Goal: Transaction & Acquisition: Purchase product/service

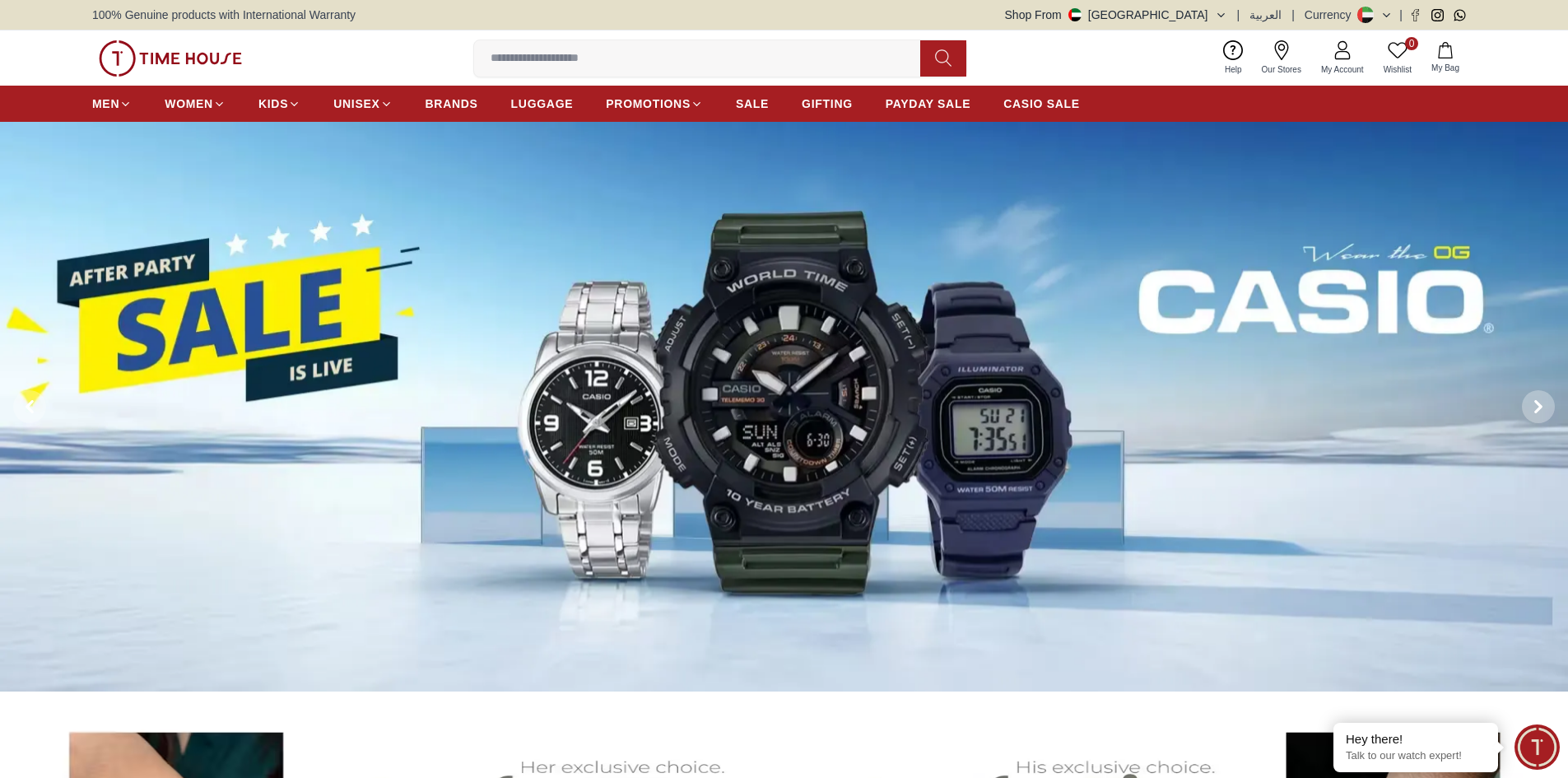
click at [561, 67] on input at bounding box center [704, 57] width 460 height 33
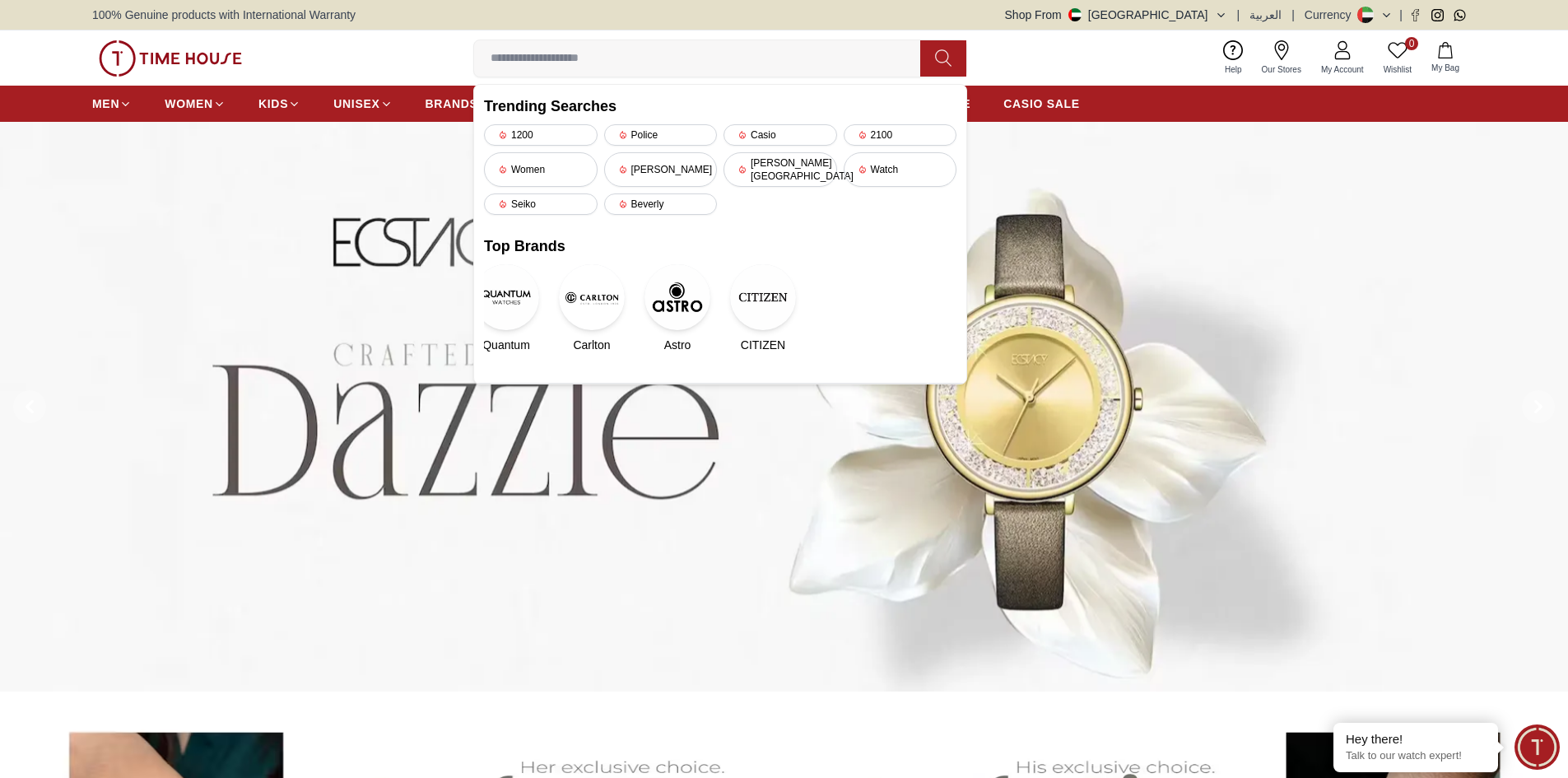
paste input "**********"
type input "**********"
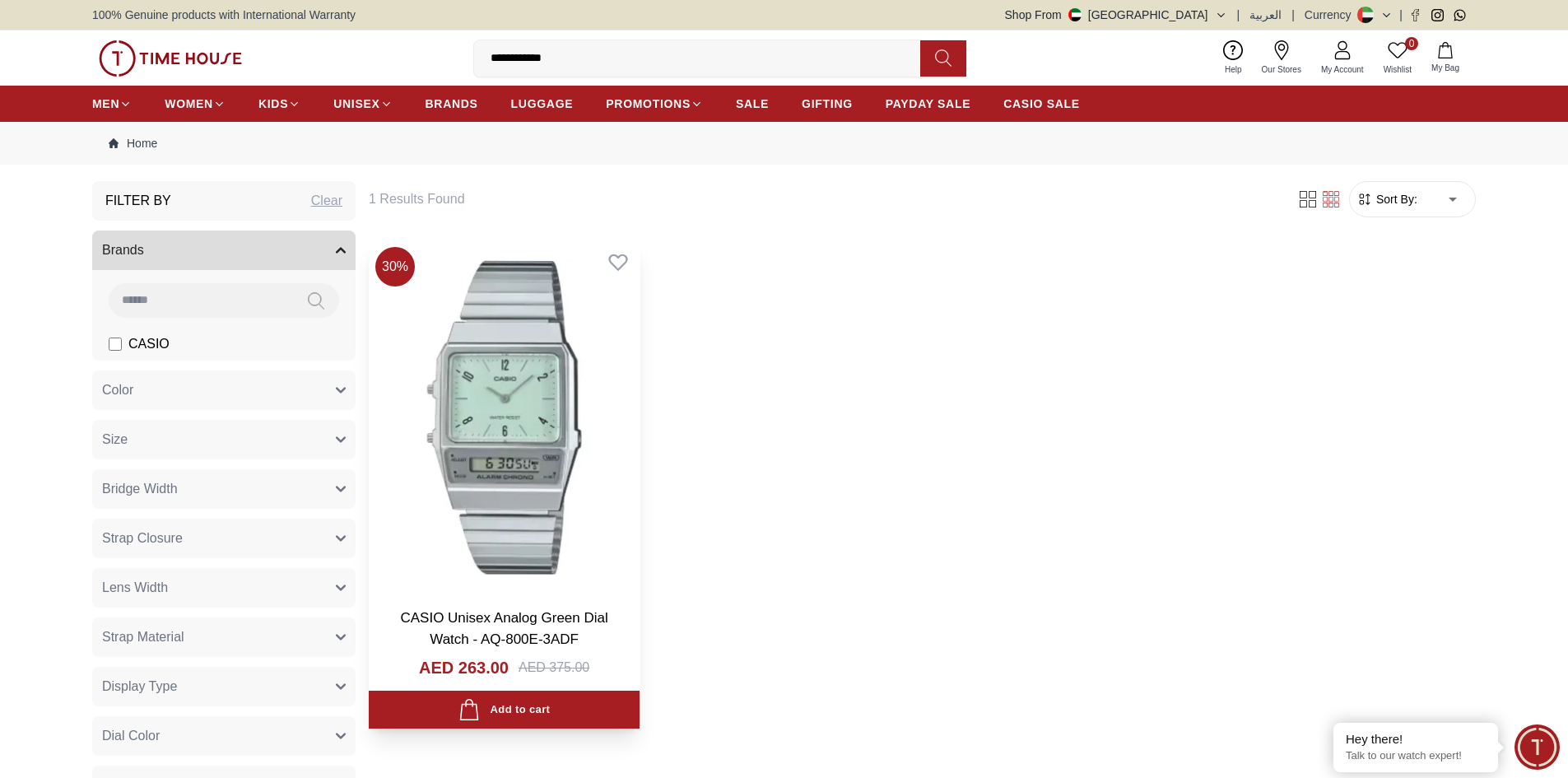
scroll to position [165, 0]
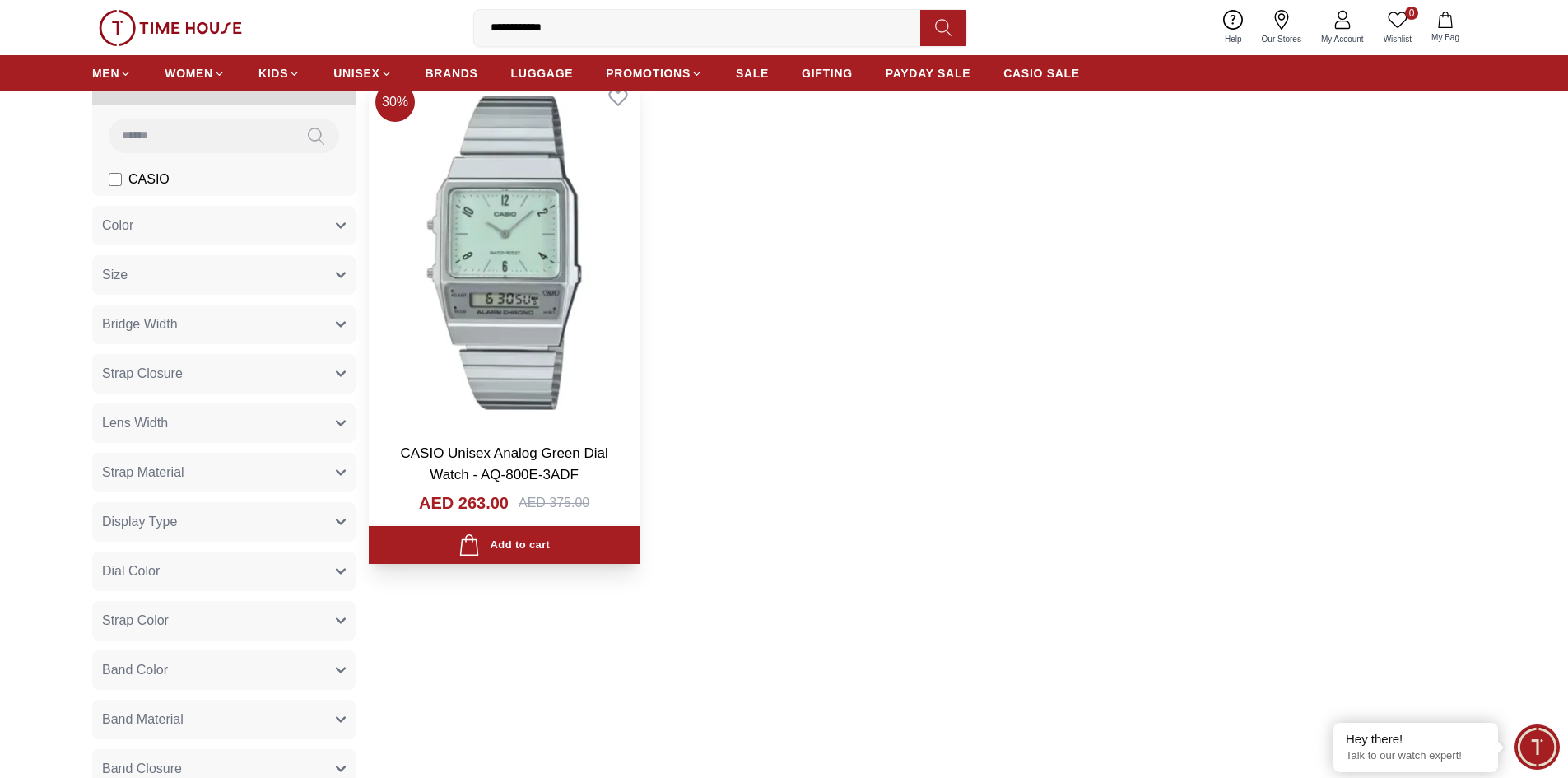
click at [504, 280] on img at bounding box center [503, 252] width 270 height 354
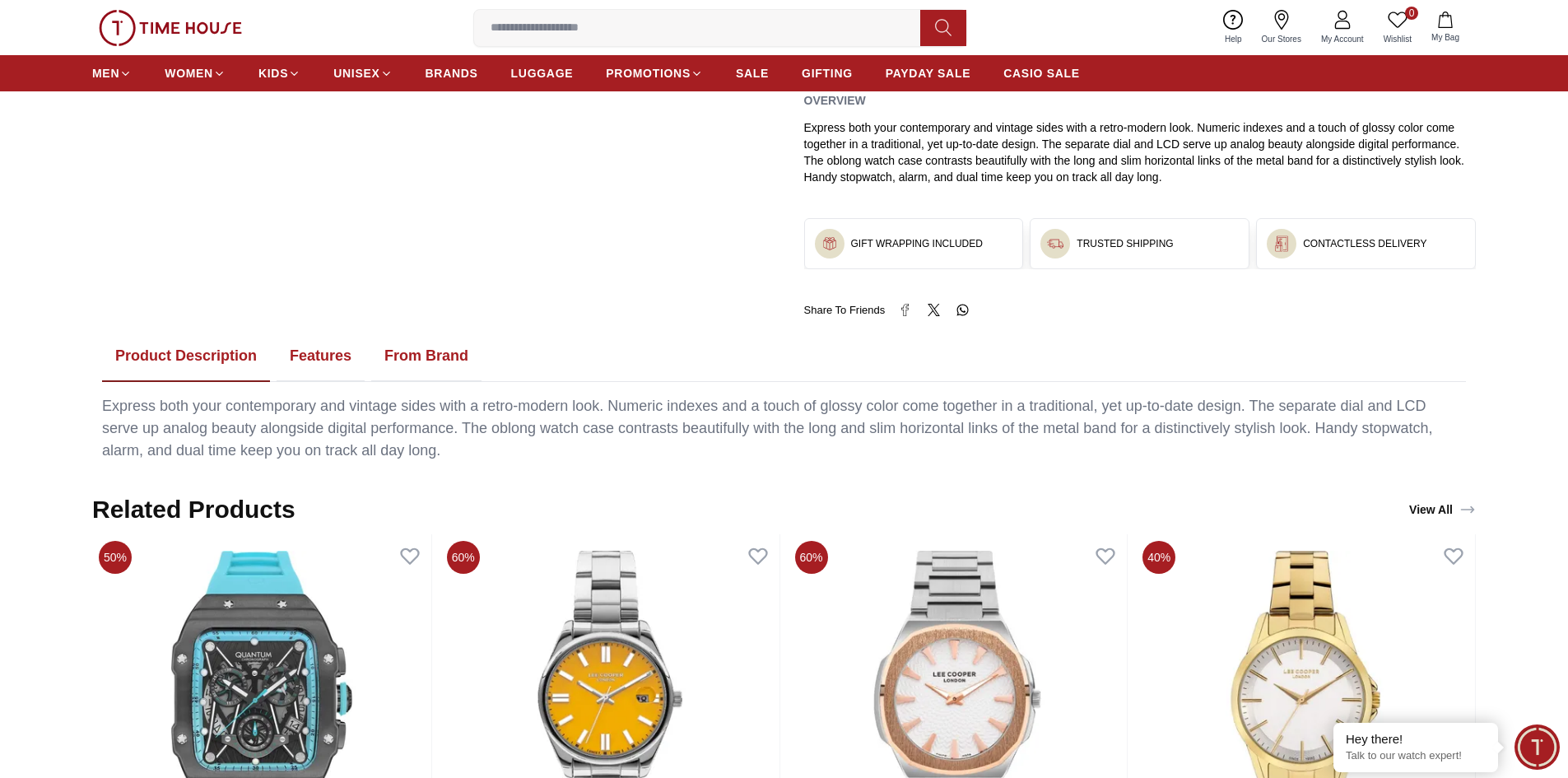
scroll to position [906, 0]
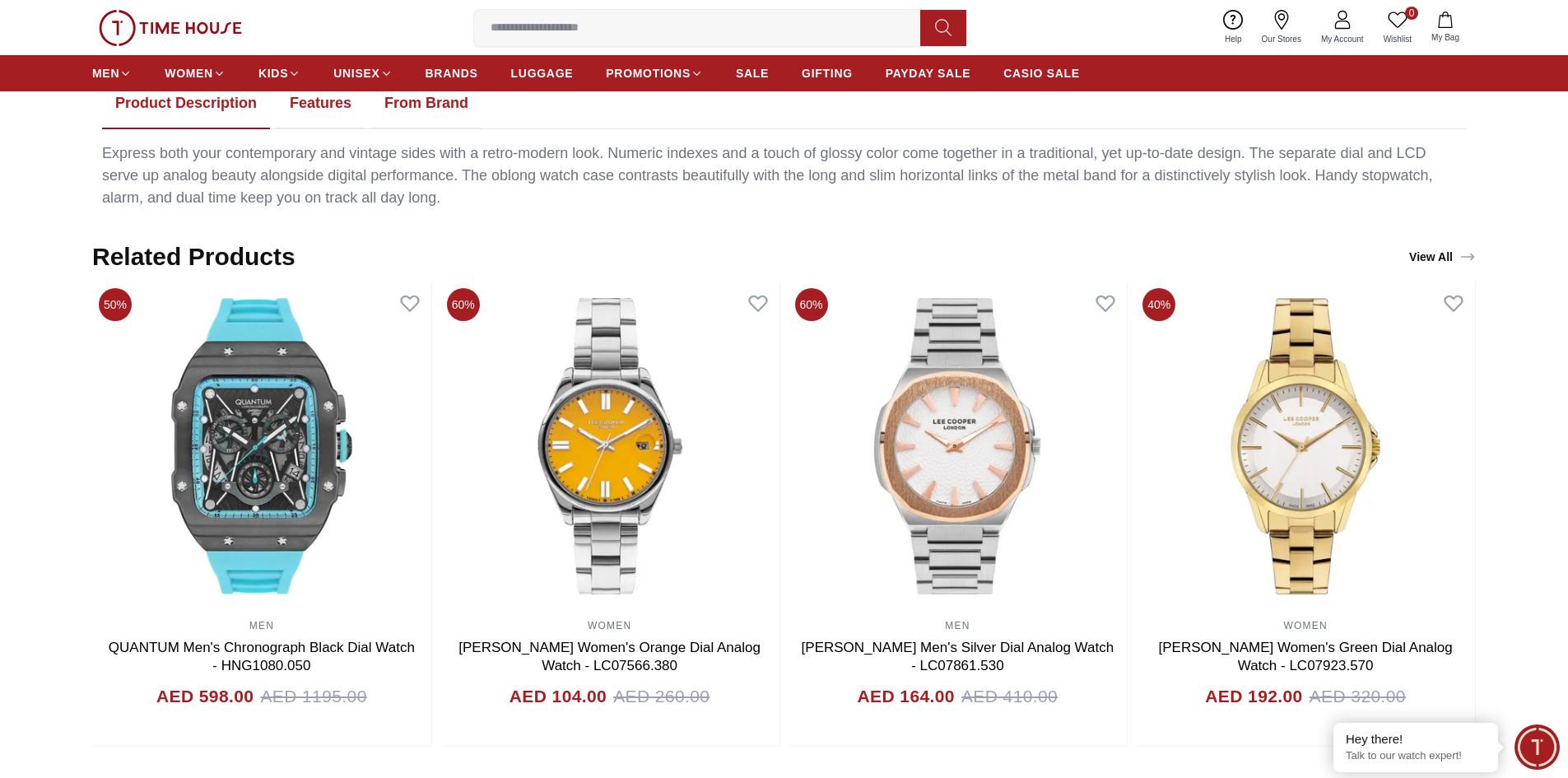
click at [289, 115] on button "Features" at bounding box center [320, 104] width 88 height 52
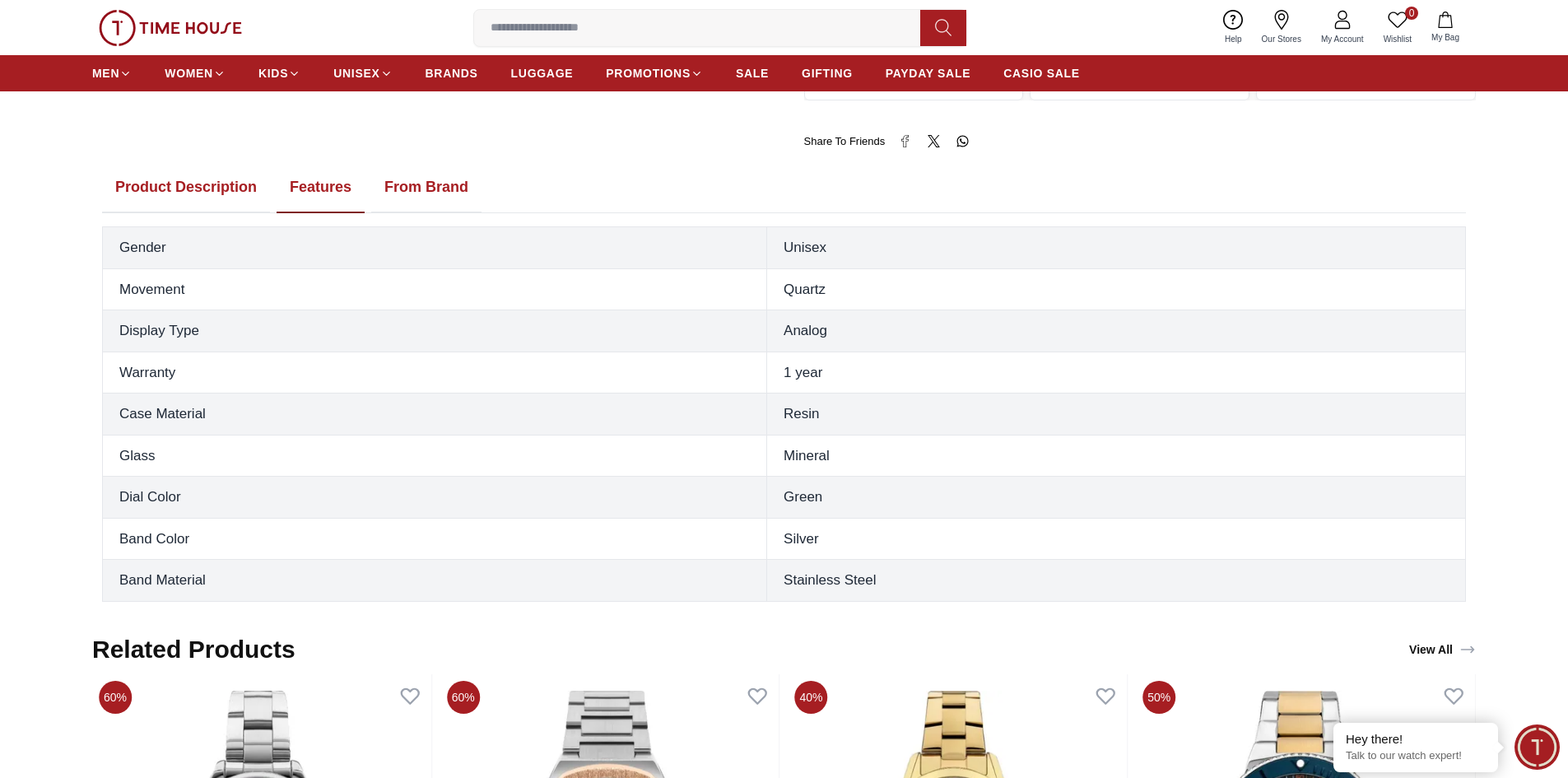
scroll to position [741, 0]
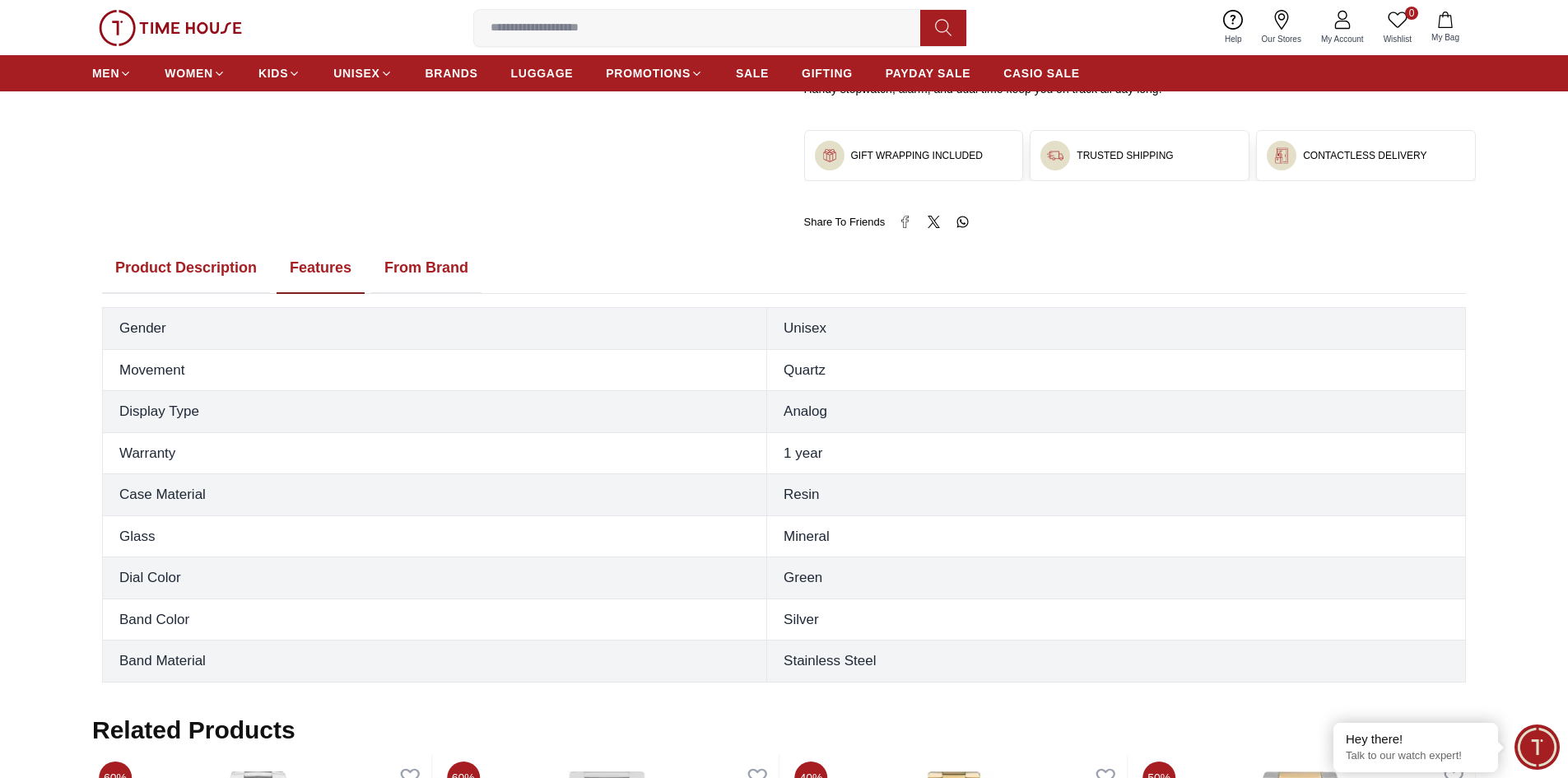
click at [405, 267] on button "From Brand" at bounding box center [426, 269] width 110 height 52
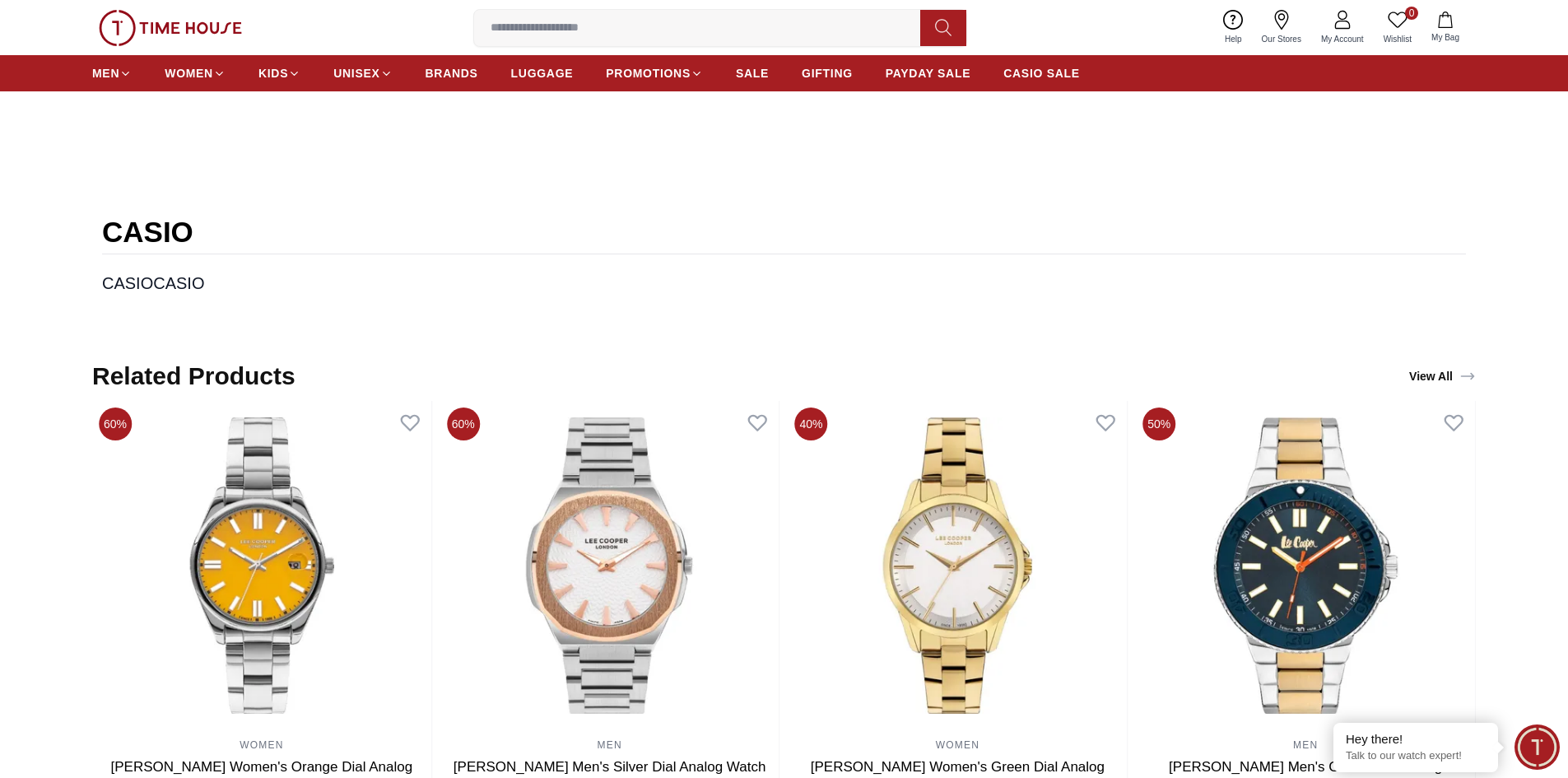
scroll to position [1565, 0]
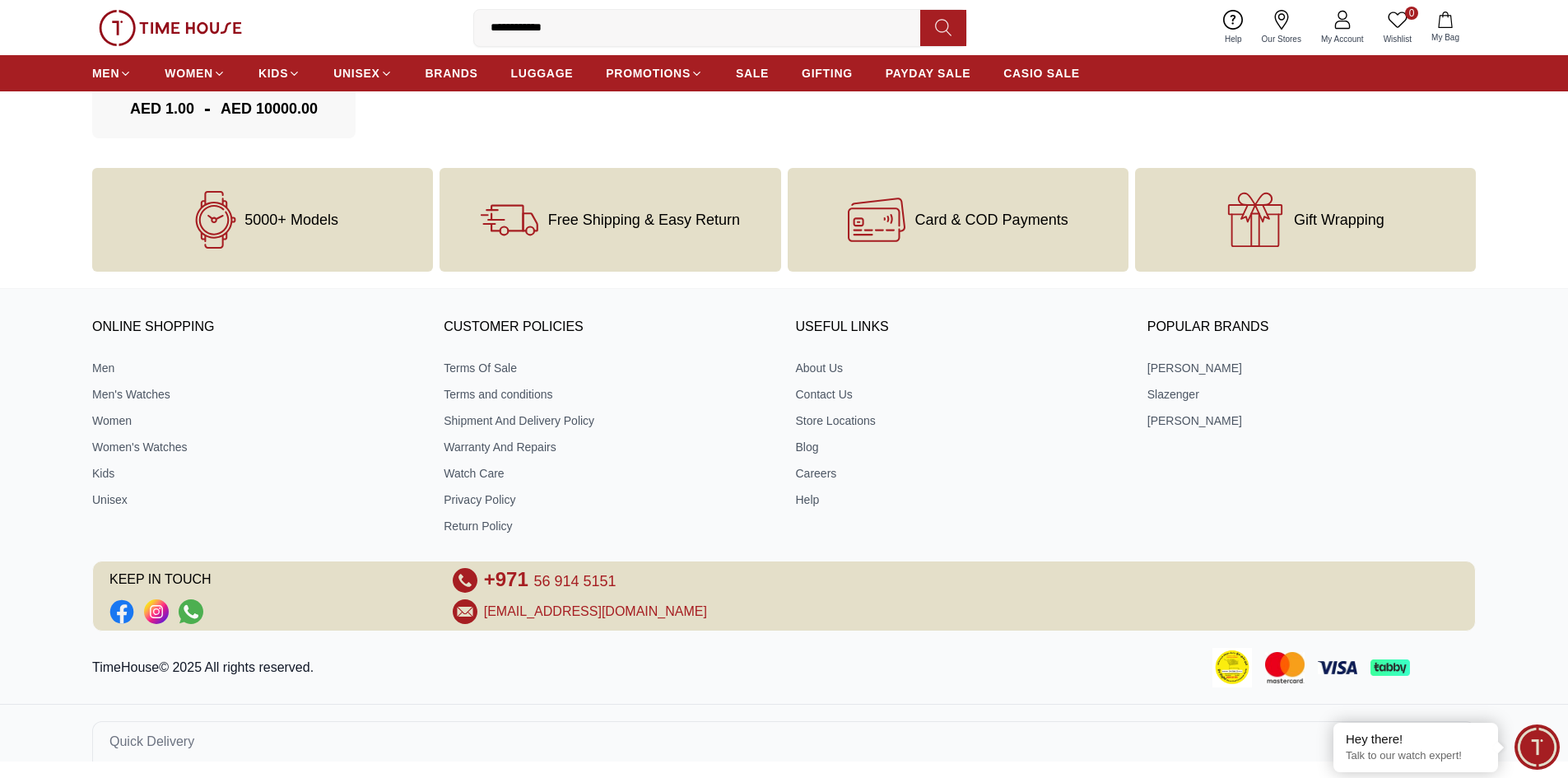
scroll to position [165, 0]
